Goal: Find specific page/section: Find specific page/section

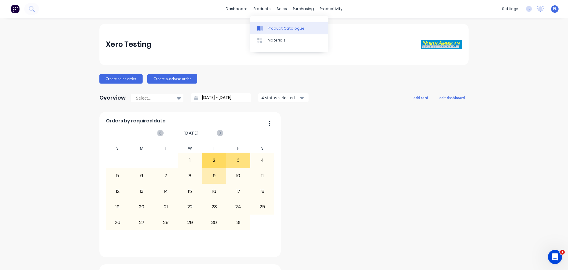
click at [271, 27] on div "Product Catalogue" at bounding box center [286, 28] width 37 height 5
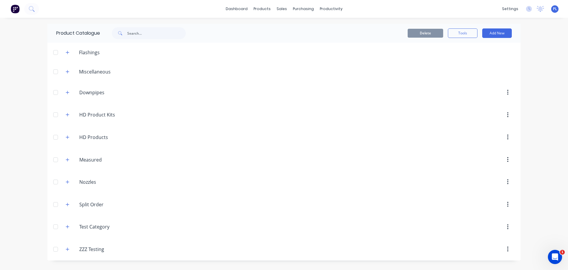
click at [62, 251] on div "ZZZ.Testing ZZZ Testing" at bounding box center [107, 249] width 93 height 11
click at [68, 247] on icon "button" at bounding box center [68, 249] width 4 height 4
drag, startPoint x: 67, startPoint y: 141, endPoint x: 66, endPoint y: 138, distance: 3.0
click at [66, 138] on header "HD.Products HD Products" at bounding box center [284, 137] width 474 height 23
click at [66, 138] on icon "button" at bounding box center [68, 137] width 4 height 4
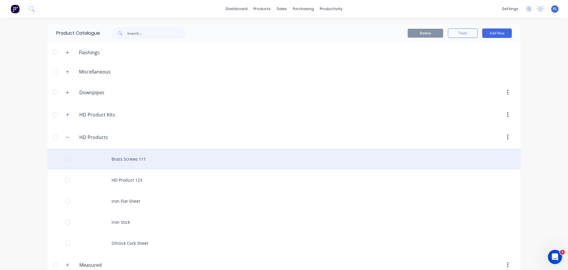
click at [131, 164] on div "Brass Screws 111" at bounding box center [284, 158] width 474 height 21
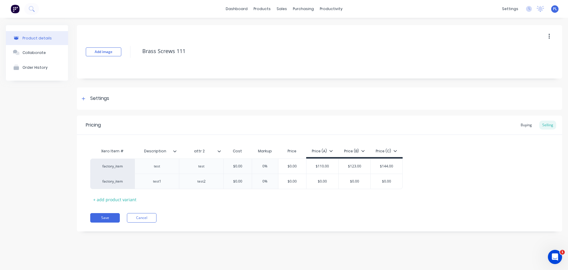
type textarea "x"
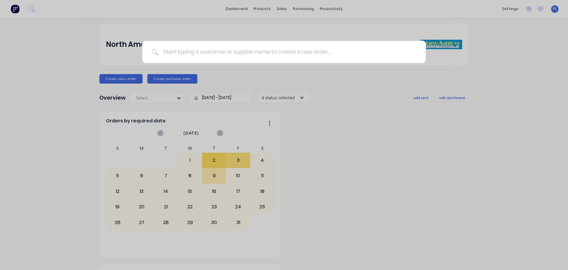
click at [216, 54] on input at bounding box center [287, 52] width 258 height 22
paste input "UL Level 1 Bullet Resistant Aluminum Door"
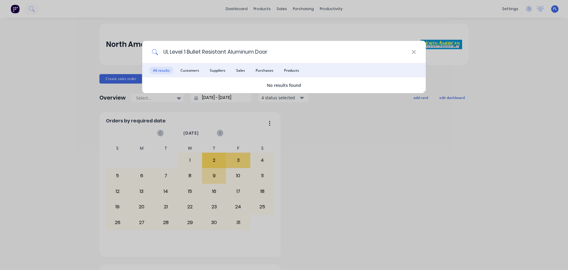
type input "UL Level 1 Bullet Resistant Aluminum Door"
click at [405, 167] on div "UL Level 1 Bullet Resistant Aluminum Door All results Customers Suppliers Sales…" at bounding box center [284, 135] width 568 height 270
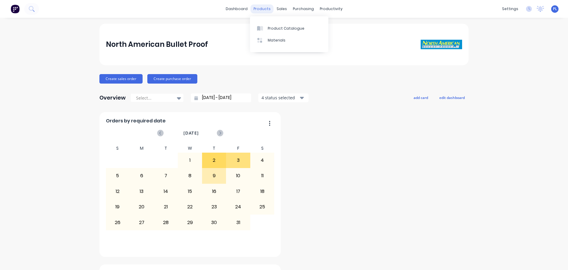
click at [264, 12] on div "products" at bounding box center [262, 8] width 23 height 9
click at [290, 26] on div "Product Catalogue" at bounding box center [286, 28] width 37 height 5
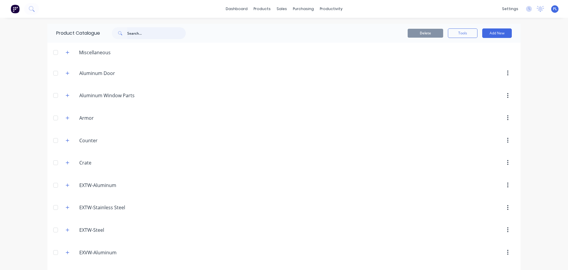
click at [143, 33] on input "text" at bounding box center [156, 33] width 59 height 12
paste input "UL Level 1 Bullet Resistant Aluminum Door"
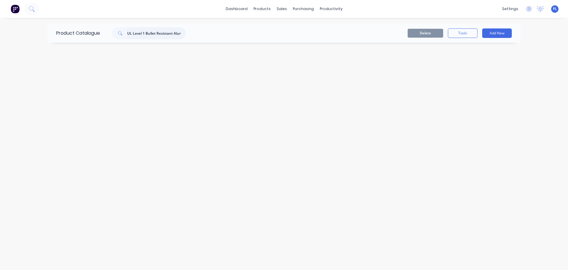
click at [146, 28] on input "UL Level 1 Bullet Resistant Aluminum Door" at bounding box center [156, 33] width 59 height 12
paste input "Bullet Resistant Aluminum"
type input "Bullet Resistant Aluminum"
drag, startPoint x: 130, startPoint y: 30, endPoint x: 35, endPoint y: 12, distance: 96.4
click at [35, 12] on div "dashboard products sales purchasing productivity dashboard products Product Cat…" at bounding box center [284, 135] width 568 height 270
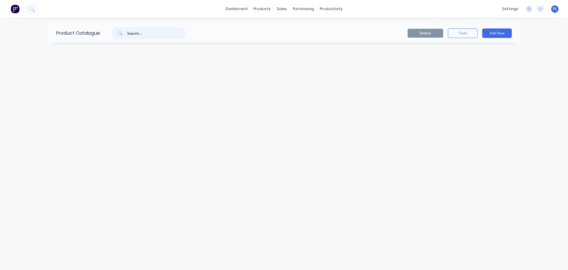
type input "="
type input "bullet"
click at [142, 38] on input "bullet" at bounding box center [156, 33] width 59 height 12
click at [39, 9] on button at bounding box center [31, 9] width 15 height 12
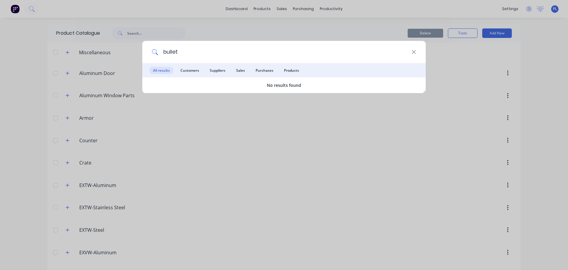
type input "bullet"
click at [414, 53] on icon at bounding box center [414, 52] width 5 height 7
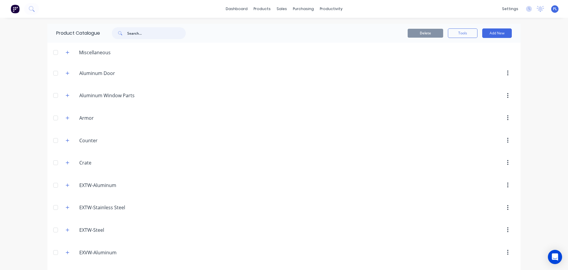
click at [152, 30] on input "text" at bounding box center [156, 33] width 59 height 12
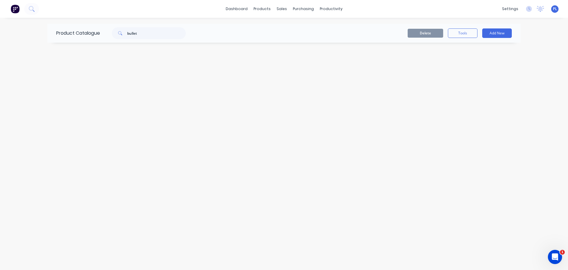
drag, startPoint x: 121, startPoint y: 40, endPoint x: 147, endPoint y: 31, distance: 27.1
click at [126, 36] on div "Product Catalogue bullet" at bounding box center [123, 33] width 153 height 19
click at [148, 31] on input "bullet" at bounding box center [156, 33] width 59 height 12
paste input "anodized"
click at [152, 34] on input "anodized" at bounding box center [156, 33] width 59 height 12
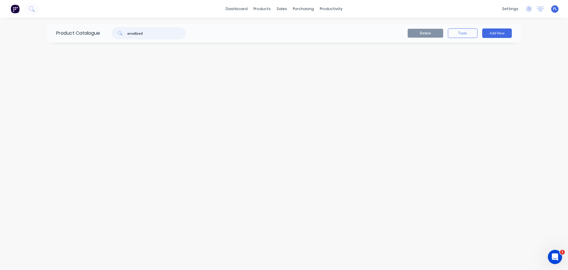
paste input "double lite door"
type input "double lite door"
drag, startPoint x: 163, startPoint y: 33, endPoint x: 14, endPoint y: 0, distance: 152.6
click at [19, 5] on div "dashboard products sales purchasing productivity dashboard products Product Cat…" at bounding box center [284, 135] width 568 height 270
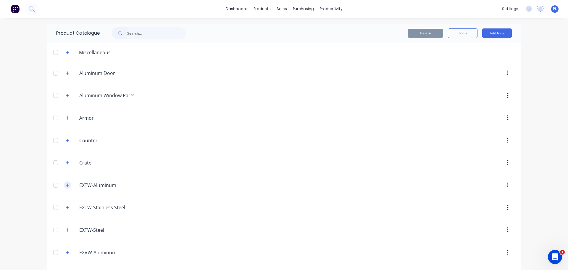
click at [65, 187] on button "button" at bounding box center [67, 184] width 7 height 7
click at [68, 74] on button "button" at bounding box center [67, 72] width 7 height 7
click at [70, 94] on div "Aluminum.Window.Parts. Aluminum Window Parts" at bounding box center [107, 95] width 93 height 11
click at [66, 94] on icon "button" at bounding box center [68, 95] width 4 height 4
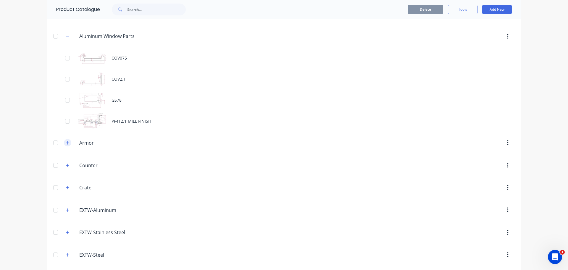
click at [66, 146] on button "button" at bounding box center [67, 142] width 7 height 7
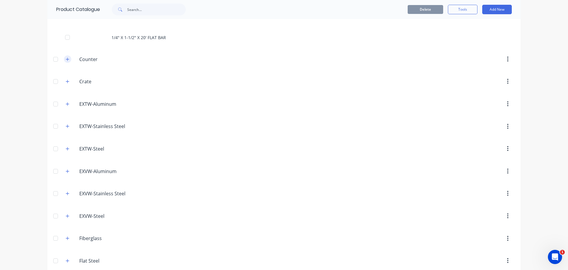
click at [64, 60] on button "button" at bounding box center [67, 58] width 7 height 7
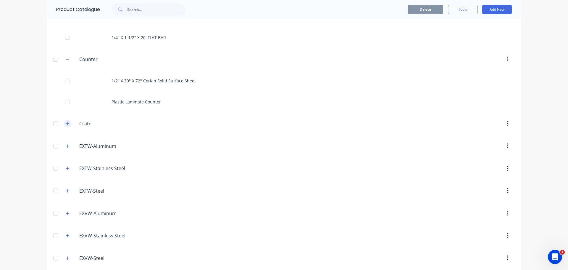
click at [68, 126] on button "button" at bounding box center [67, 123] width 7 height 7
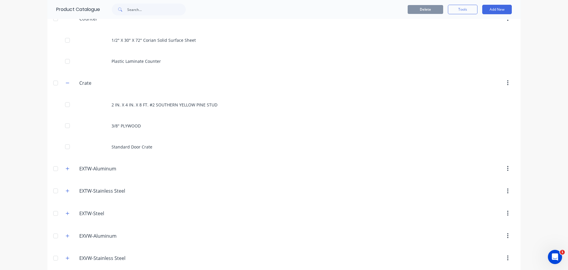
scroll to position [326, 0]
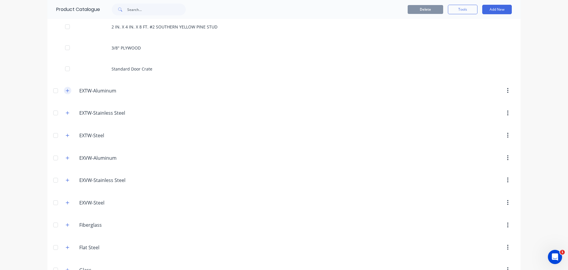
click at [68, 90] on button "button" at bounding box center [67, 90] width 7 height 7
click at [64, 136] on button "button" at bounding box center [67, 133] width 7 height 7
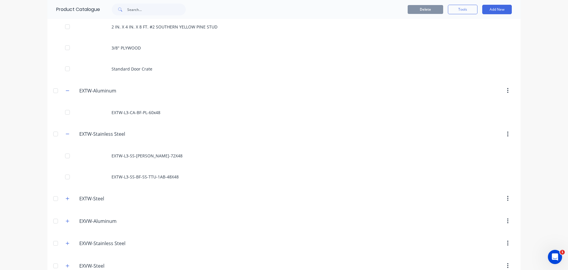
click at [65, 204] on header "EXTW-Steel. EXTW-Steel" at bounding box center [284, 198] width 474 height 23
click at [66, 198] on icon "button" at bounding box center [67, 198] width 3 height 3
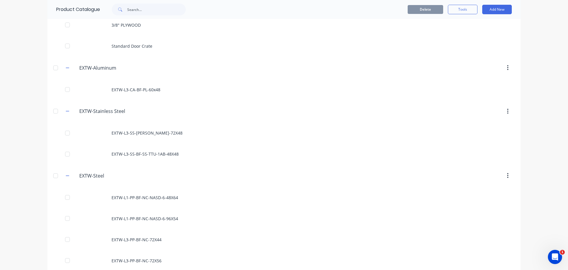
scroll to position [474, 0]
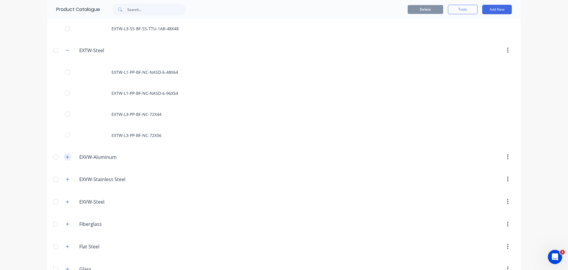
click at [66, 156] on icon "button" at bounding box center [68, 157] width 4 height 4
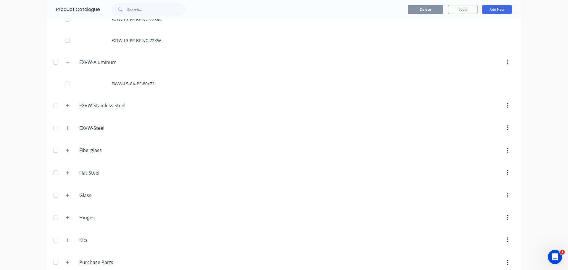
scroll to position [622, 0]
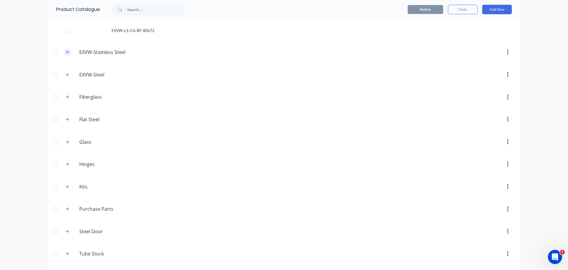
click at [67, 53] on icon "button" at bounding box center [68, 52] width 4 height 4
click at [64, 74] on button "button" at bounding box center [67, 74] width 7 height 7
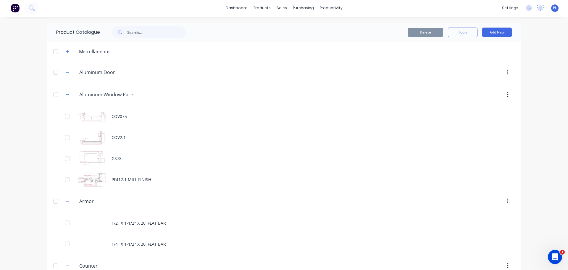
scroll to position [0, 0]
click at [68, 73] on button "button" at bounding box center [67, 72] width 7 height 7
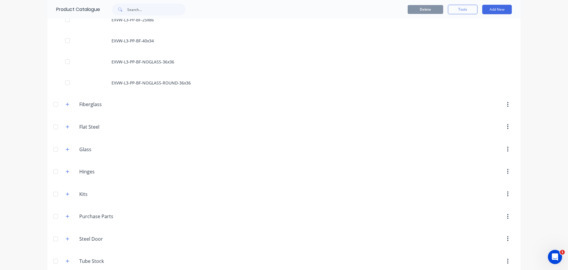
scroll to position [793, 0]
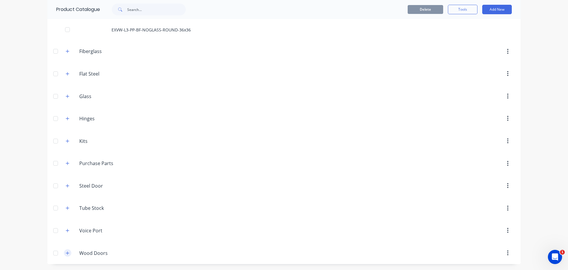
click at [64, 254] on button "button" at bounding box center [67, 252] width 7 height 7
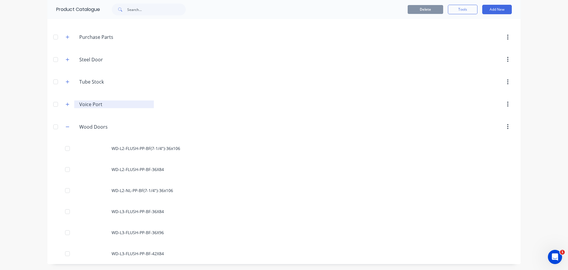
scroll to position [860, 0]
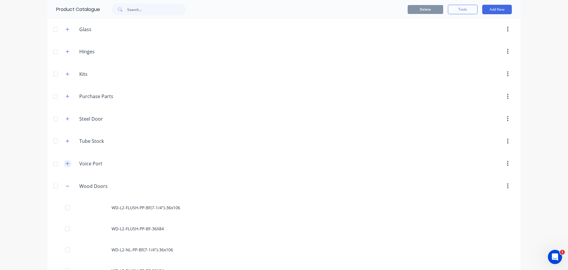
click at [64, 160] on button "button" at bounding box center [67, 163] width 7 height 7
click at [60, 134] on header "Tube.Stock Tube Stock" at bounding box center [284, 141] width 474 height 23
click at [64, 138] on button "button" at bounding box center [67, 140] width 7 height 7
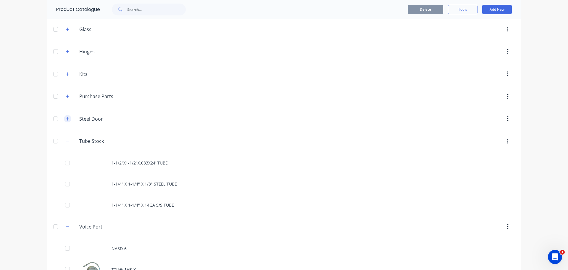
click at [66, 120] on icon "button" at bounding box center [68, 119] width 4 height 4
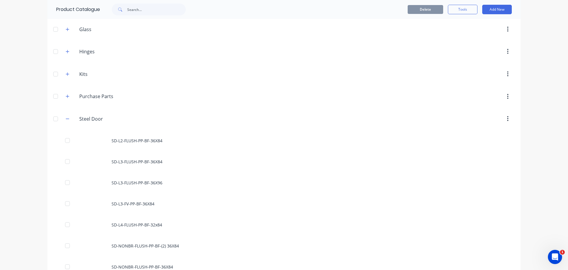
click at [64, 94] on span at bounding box center [67, 96] width 7 height 7
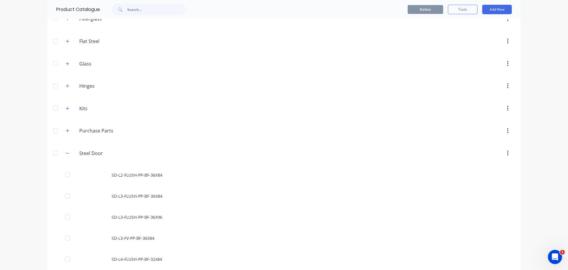
scroll to position [801, 0]
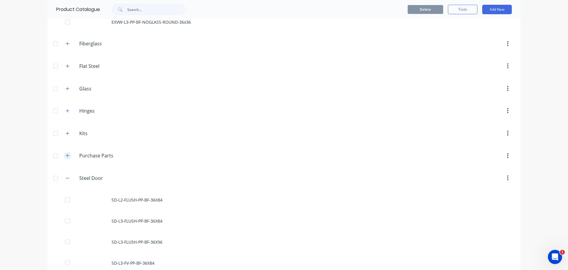
click at [66, 154] on icon "button" at bounding box center [68, 155] width 4 height 4
click at [67, 130] on button "button" at bounding box center [67, 132] width 7 height 7
click at [66, 109] on button "button" at bounding box center [67, 110] width 7 height 7
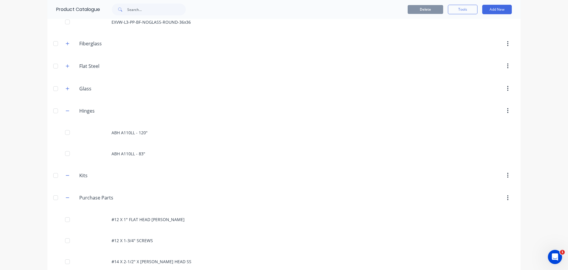
click at [64, 85] on span at bounding box center [67, 88] width 7 height 7
click at [66, 88] on icon "button" at bounding box center [68, 88] width 4 height 4
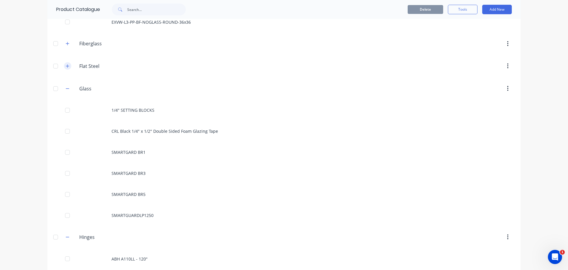
click at [66, 67] on icon "button" at bounding box center [67, 65] width 3 height 3
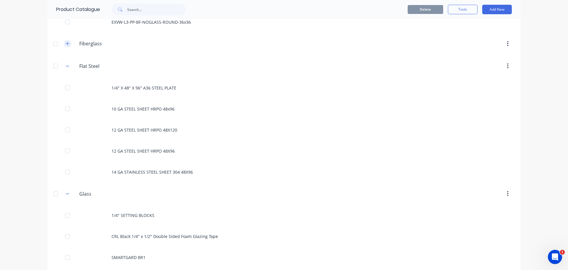
click at [66, 44] on icon "button" at bounding box center [68, 43] width 4 height 4
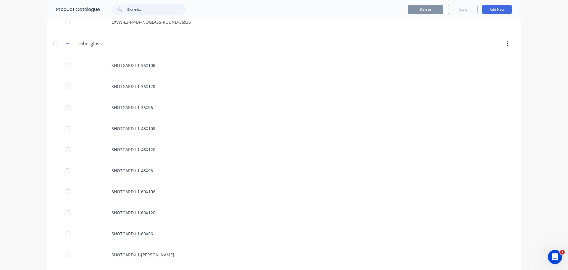
click at [133, 8] on input "text" at bounding box center [156, 10] width 59 height 12
paste input "anodized"
type input "anodized"
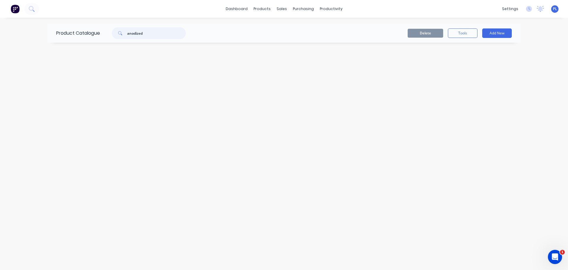
scroll to position [0, 0]
click at [32, 11] on icon at bounding box center [32, 9] width 6 height 6
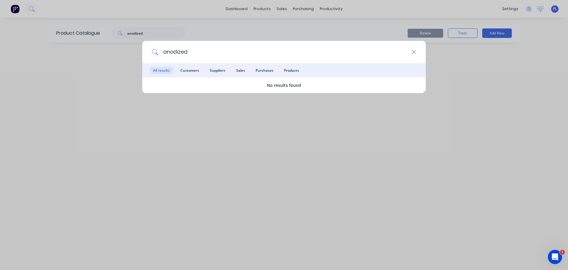
click at [177, 46] on input "anodized" at bounding box center [284, 52] width 253 height 22
paste input "Aluminum"
click at [208, 48] on input "Aluminum" at bounding box center [284, 52] width 253 height 22
paste input "hinge"
click at [164, 53] on input "hinge" at bounding box center [284, 52] width 253 height 22
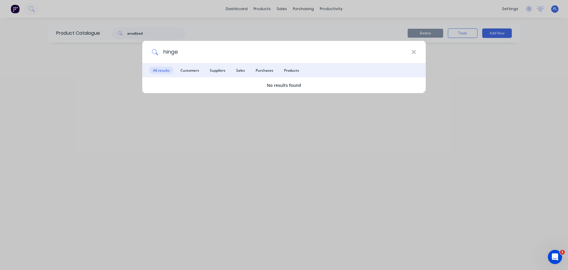
paste input "Hardware"
type input "Hardware"
click at [206, 86] on div "Product Kit" at bounding box center [187, 88] width 52 height 5
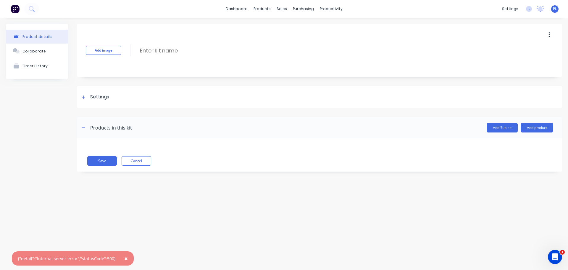
click at [121, 258] on button "×" at bounding box center [125, 258] width 15 height 14
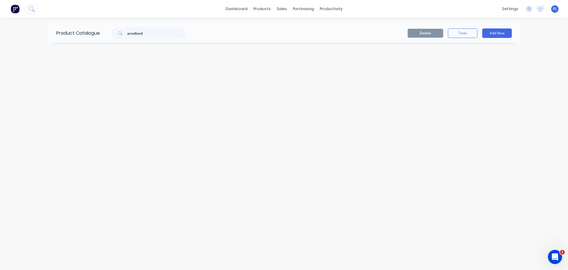
click at [145, 98] on div "Product Catalogue anodized Delete Tools Add New" at bounding box center [284, 144] width 474 height 240
